Goal: Obtain resource: Download file/media

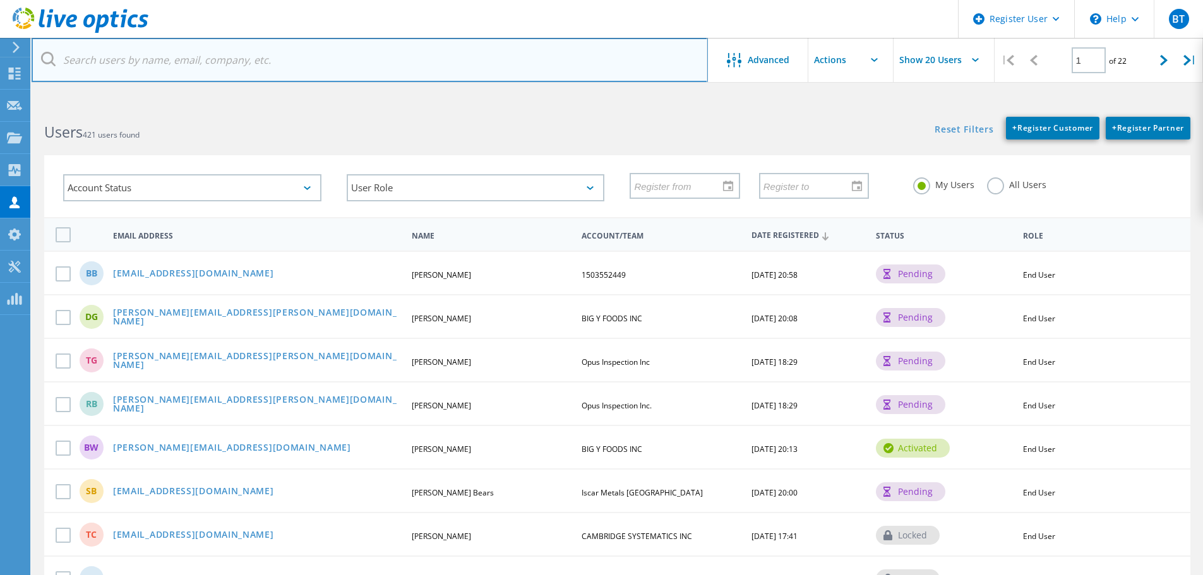
click at [147, 66] on input "text" at bounding box center [370, 60] width 676 height 44
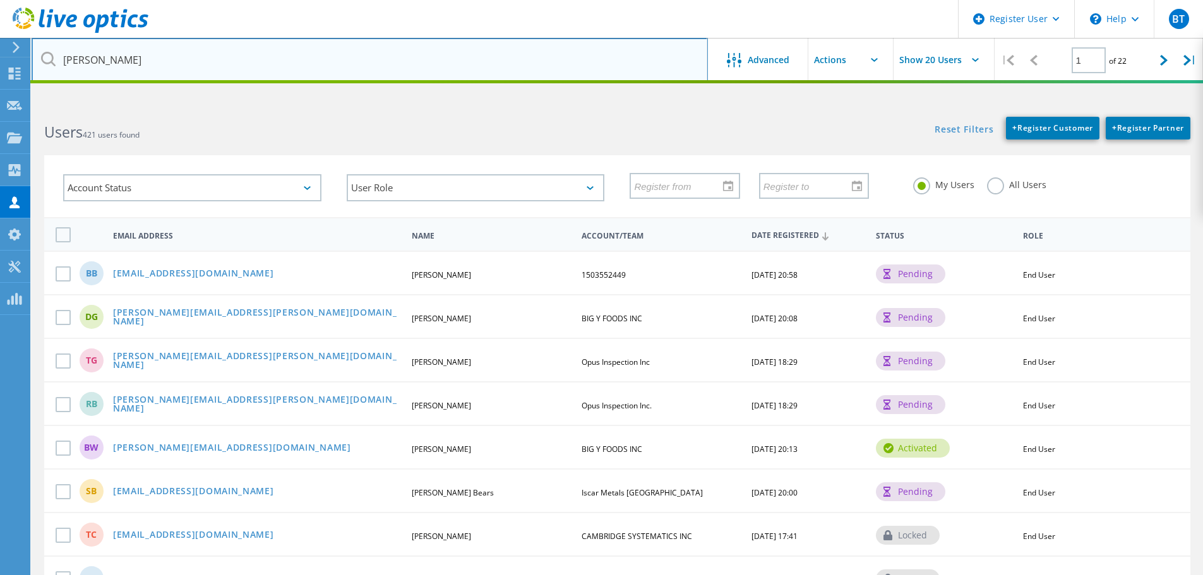
type input "chuck.cifuni"
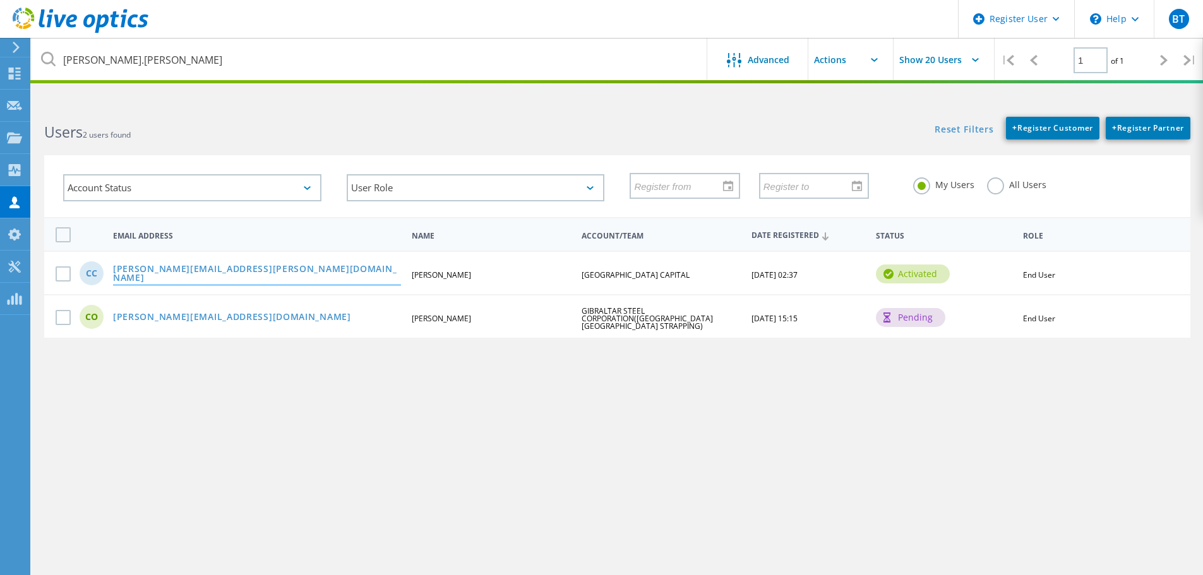
click at [184, 273] on link "[PERSON_NAME][EMAIL_ADDRESS][PERSON_NAME][DOMAIN_NAME]" at bounding box center [257, 275] width 288 height 20
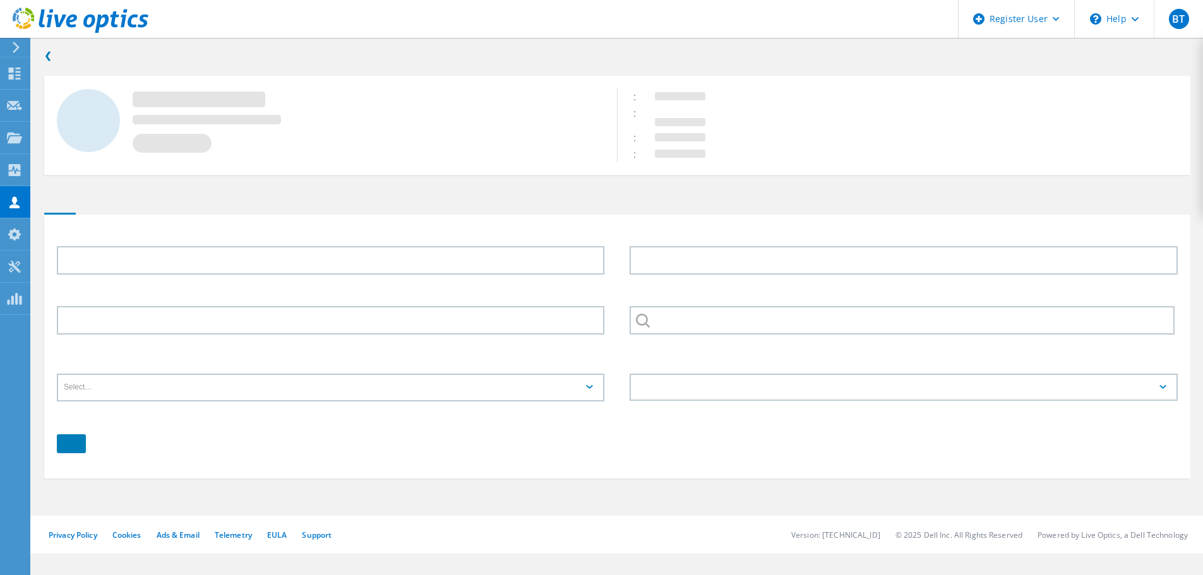
type input "Chuck"
type input "Cifuni"
type input "[GEOGRAPHIC_DATA] CAPITAL"
type input "English"
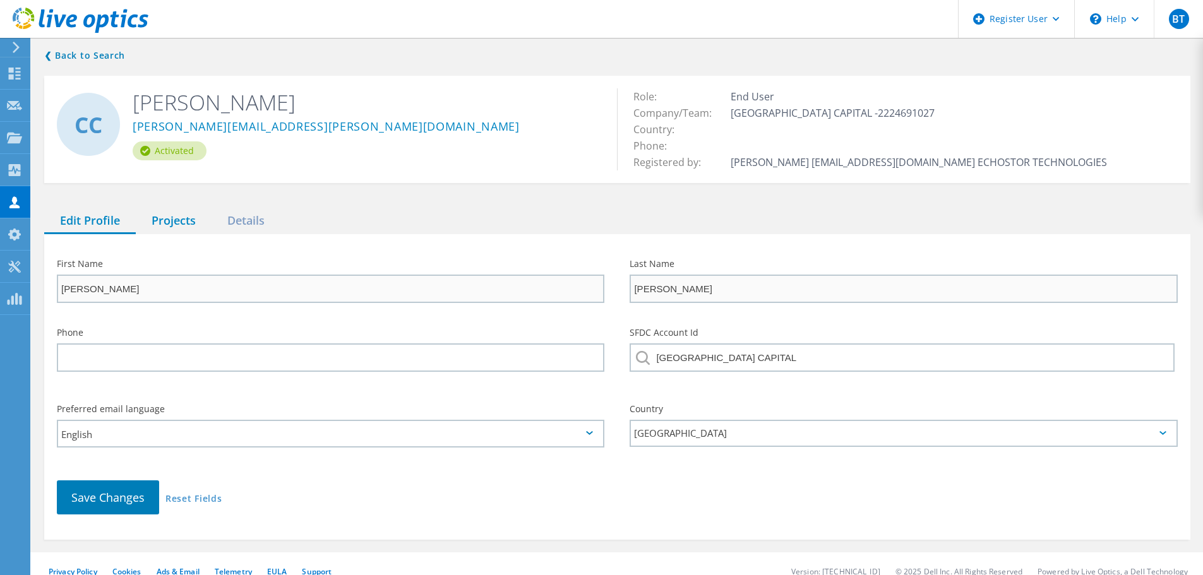
click at [176, 217] on div "Projects" at bounding box center [174, 221] width 76 height 26
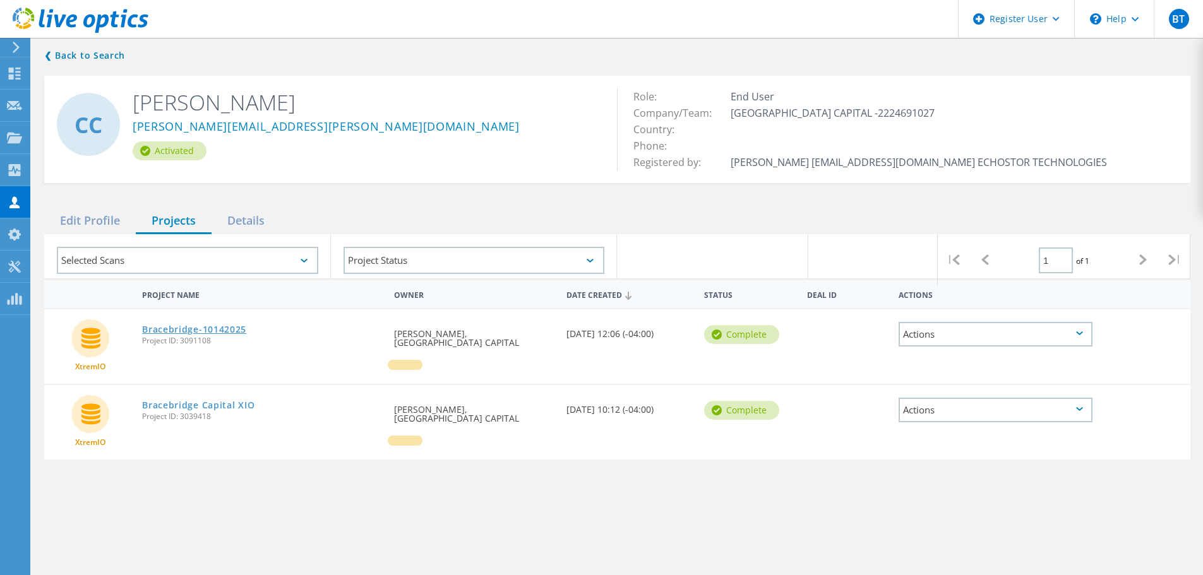
click at [215, 328] on link "Bracebridge-10142025" at bounding box center [194, 329] width 104 height 9
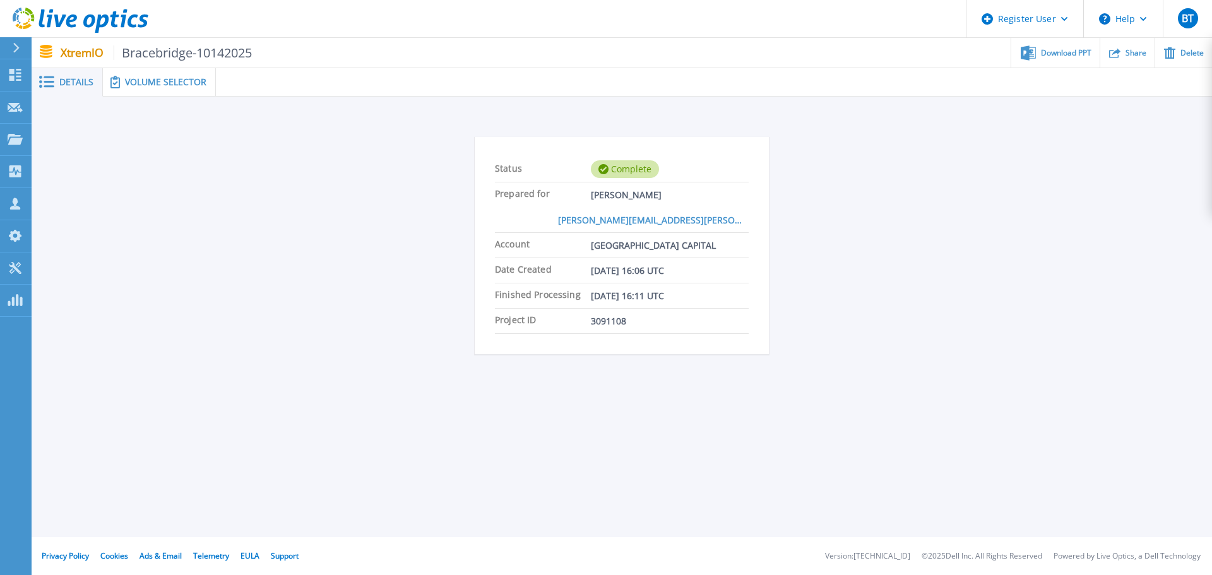
click at [172, 78] on span "Volume Selector" at bounding box center [165, 82] width 81 height 9
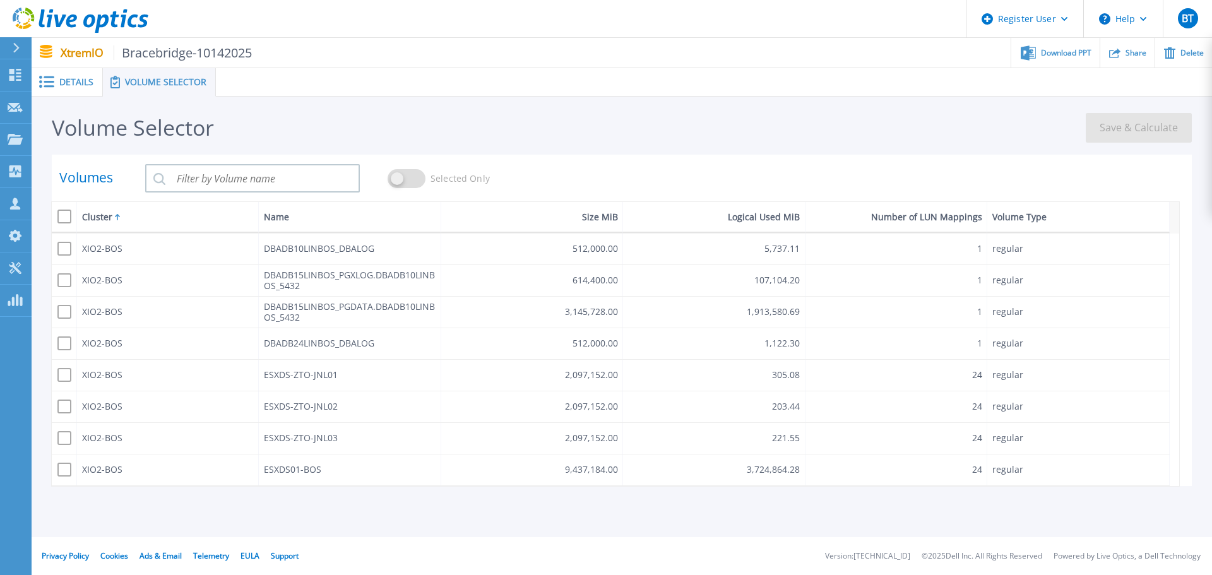
click at [78, 78] on span "Details" at bounding box center [76, 82] width 34 height 9
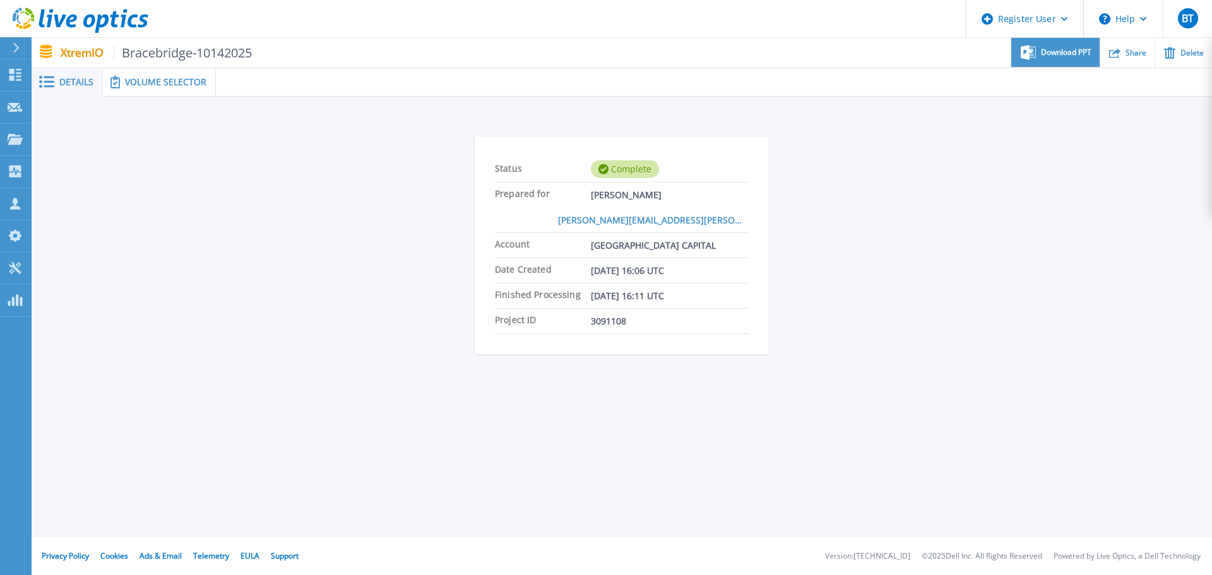
click at [1055, 55] on span "Download PPT" at bounding box center [1066, 53] width 51 height 8
